Goal: Task Accomplishment & Management: Manage account settings

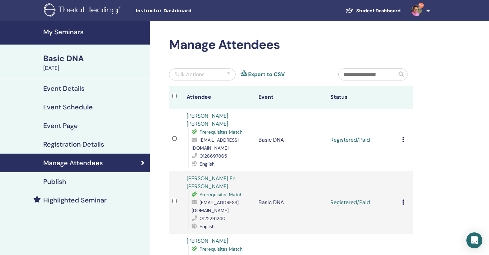
click at [425, 9] on link "9+" at bounding box center [419, 10] width 27 height 21
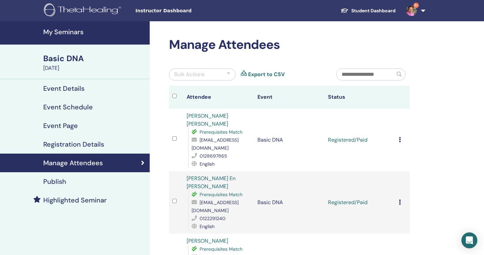
click at [414, 13] on img at bounding box center [411, 10] width 11 height 11
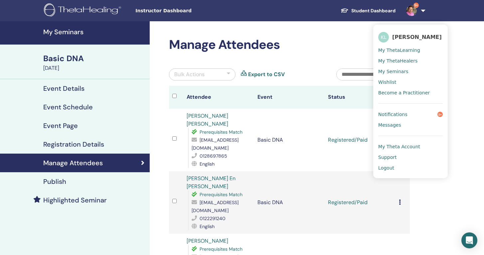
click at [385, 169] on span "Logout" at bounding box center [386, 168] width 16 height 6
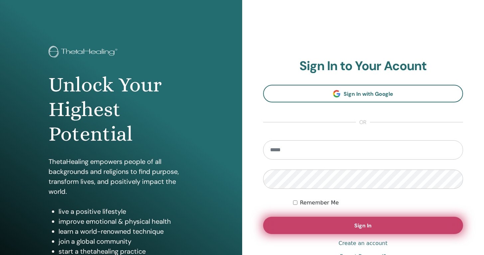
type input "**********"
click at [358, 229] on span "Sign In" at bounding box center [362, 225] width 17 height 7
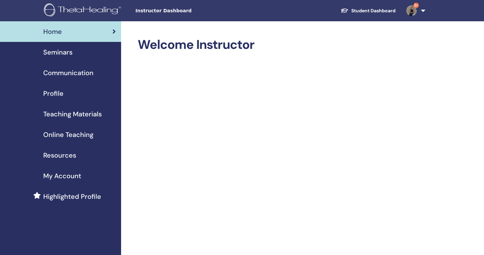
click at [66, 54] on span "Seminars" at bounding box center [57, 52] width 29 height 10
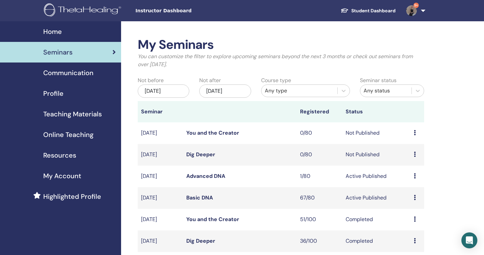
click at [204, 200] on link "Basic DNA" at bounding box center [199, 197] width 27 height 7
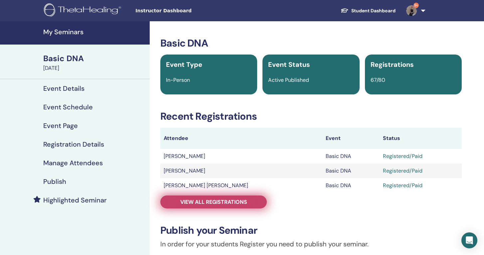
click at [217, 206] on link "View all registrations" at bounding box center [213, 202] width 106 height 13
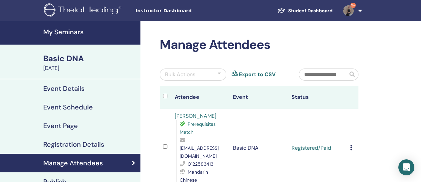
click at [352, 15] on link "9+" at bounding box center [351, 10] width 27 height 21
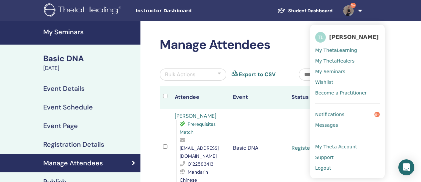
click at [326, 163] on link "Logout" at bounding box center [347, 168] width 65 height 11
click at [323, 168] on span "Logout" at bounding box center [323, 168] width 16 height 6
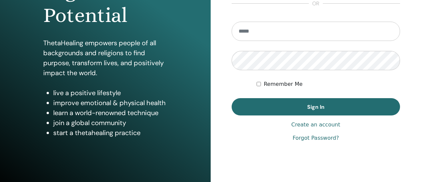
scroll to position [107, 0]
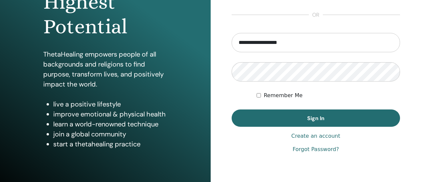
click at [238, 43] on input "**********" at bounding box center [315, 42] width 169 height 19
drag, startPoint x: 257, startPoint y: 41, endPoint x: 198, endPoint y: 41, distance: 58.9
click at [198, 41] on div "**********" at bounding box center [210, 52] width 421 height 319
type input "**********"
click at [231, 109] on button "Sign In" at bounding box center [315, 117] width 169 height 17
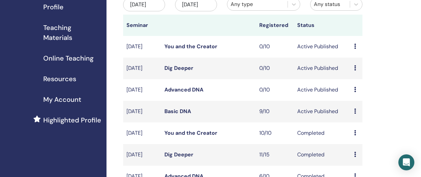
scroll to position [87, 0]
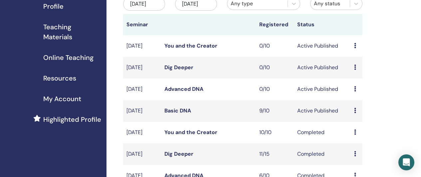
click at [181, 114] on link "Basic DNA" at bounding box center [177, 110] width 27 height 7
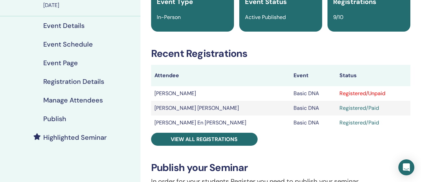
scroll to position [77, 0]
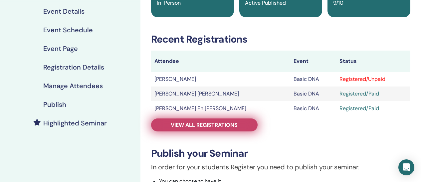
click at [198, 126] on span "View all registrations" at bounding box center [204, 124] width 67 height 7
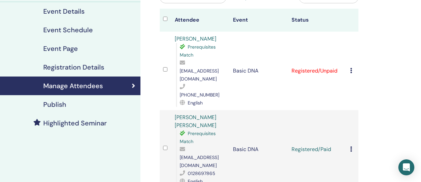
click at [350, 68] on icon at bounding box center [351, 70] width 2 height 5
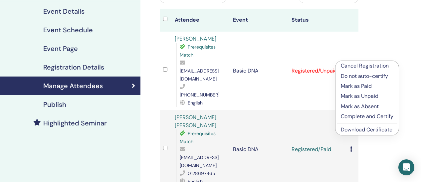
click at [356, 87] on p "Mark as Paid" at bounding box center [367, 86] width 53 height 8
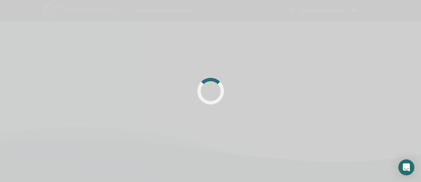
scroll to position [77, 0]
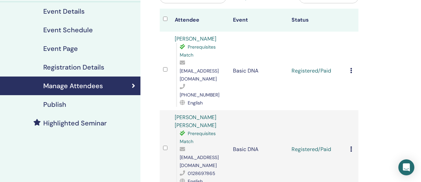
click at [351, 68] on icon at bounding box center [351, 70] width 2 height 5
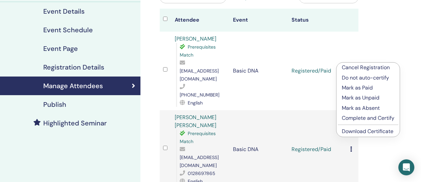
click at [357, 133] on link "Download Certificate" at bounding box center [368, 131] width 52 height 7
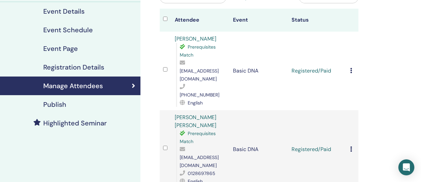
scroll to position [0, 0]
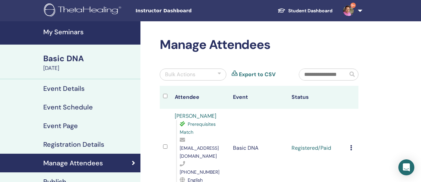
click at [352, 9] on img at bounding box center [348, 10] width 11 height 11
